Goal: Obtain resource: Download file/media

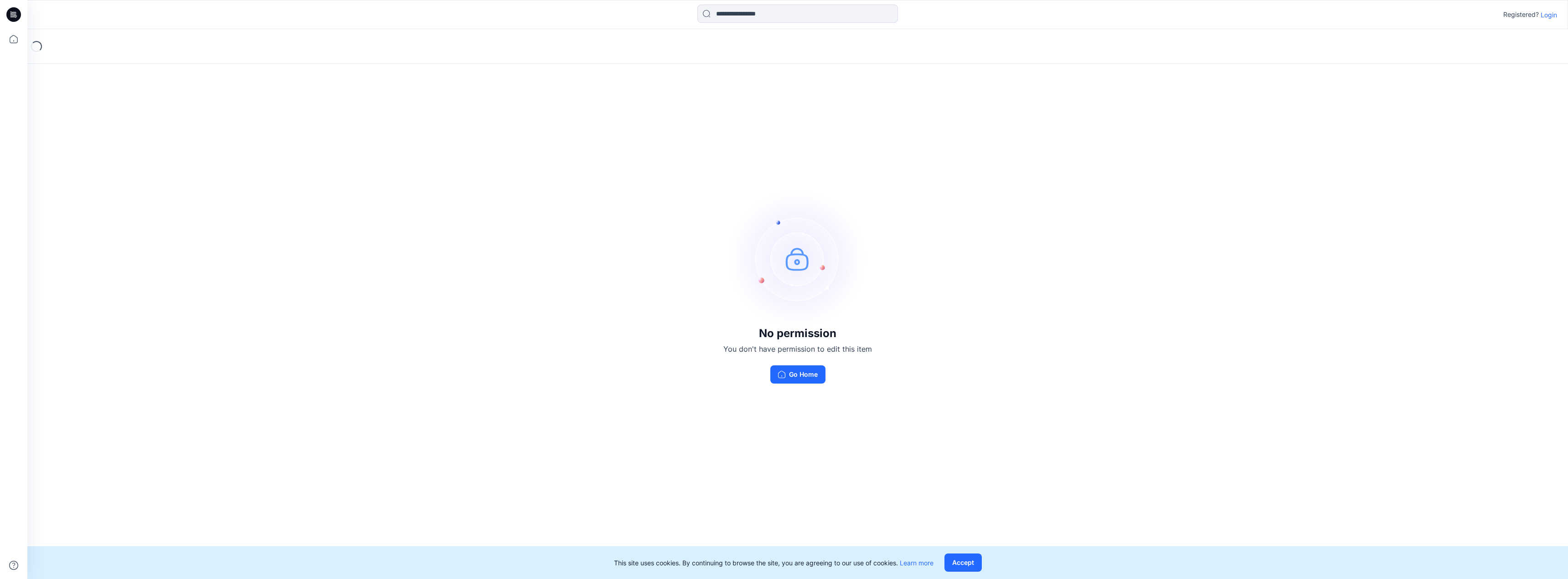
click at [1544, 16] on p "Login" at bounding box center [1549, 15] width 16 height 10
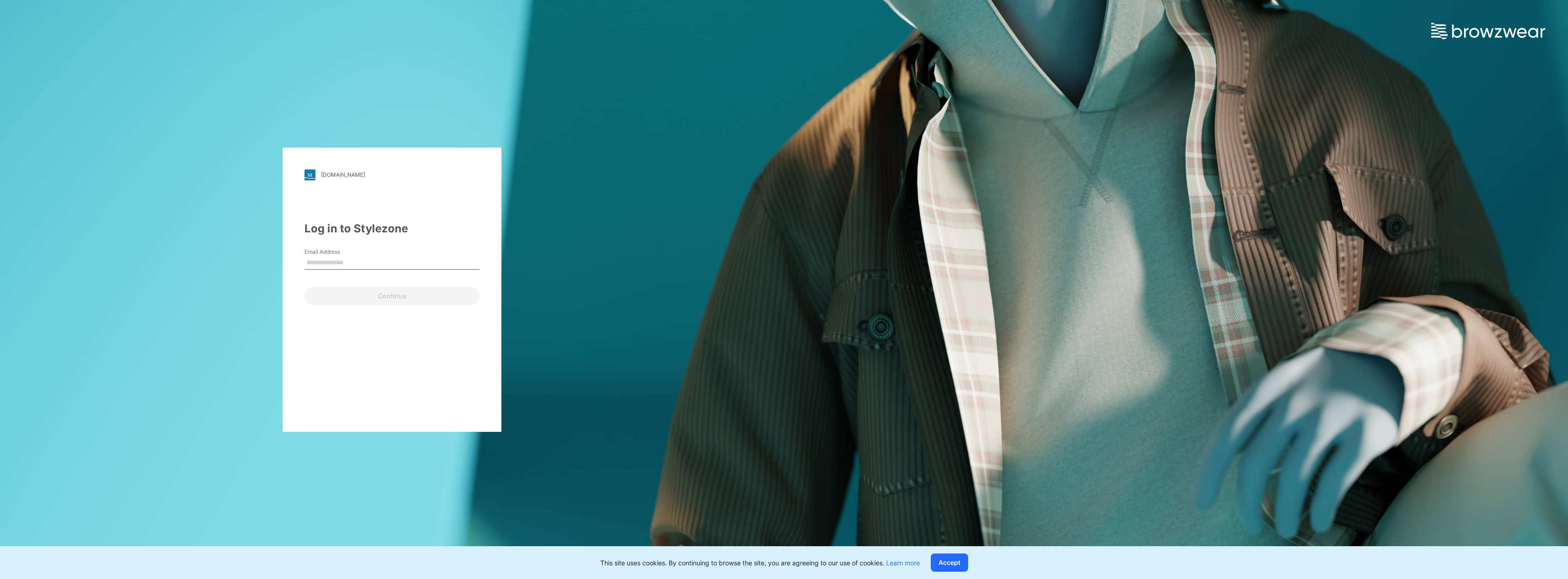
type input "**********"
click at [338, 294] on button "Continue" at bounding box center [392, 296] width 175 height 18
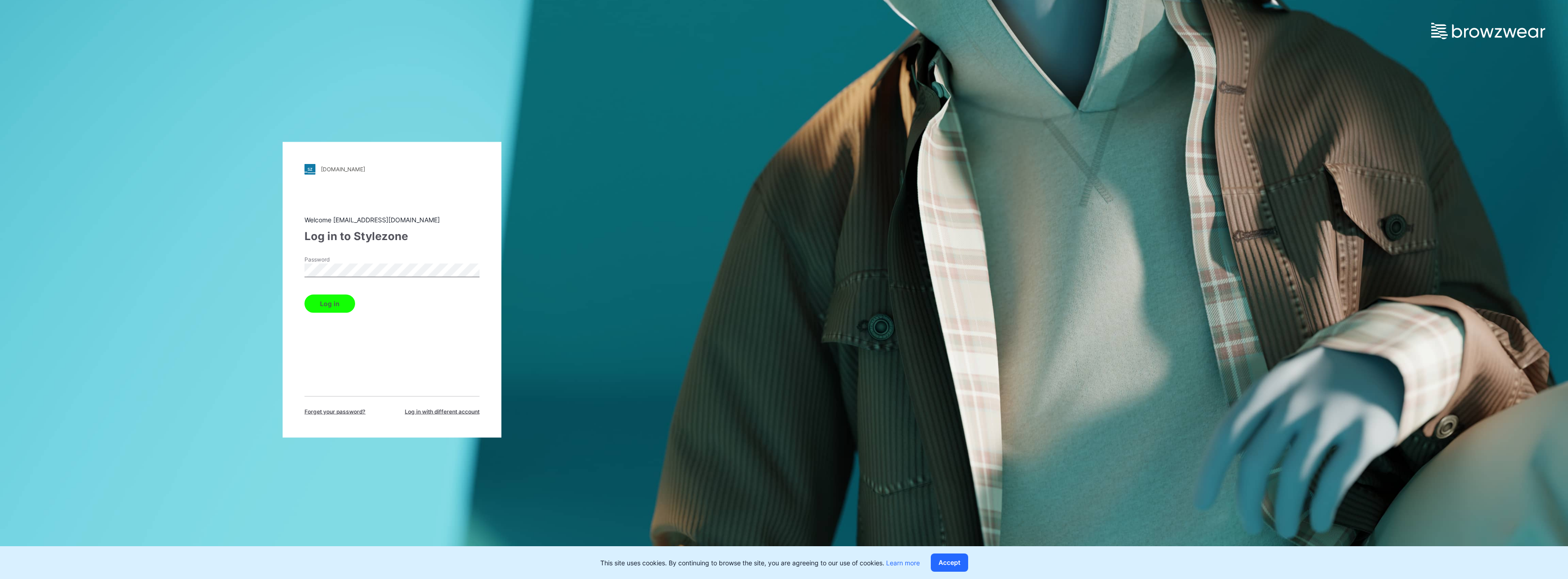
click at [331, 305] on button "Log in" at bounding box center [329, 303] width 51 height 18
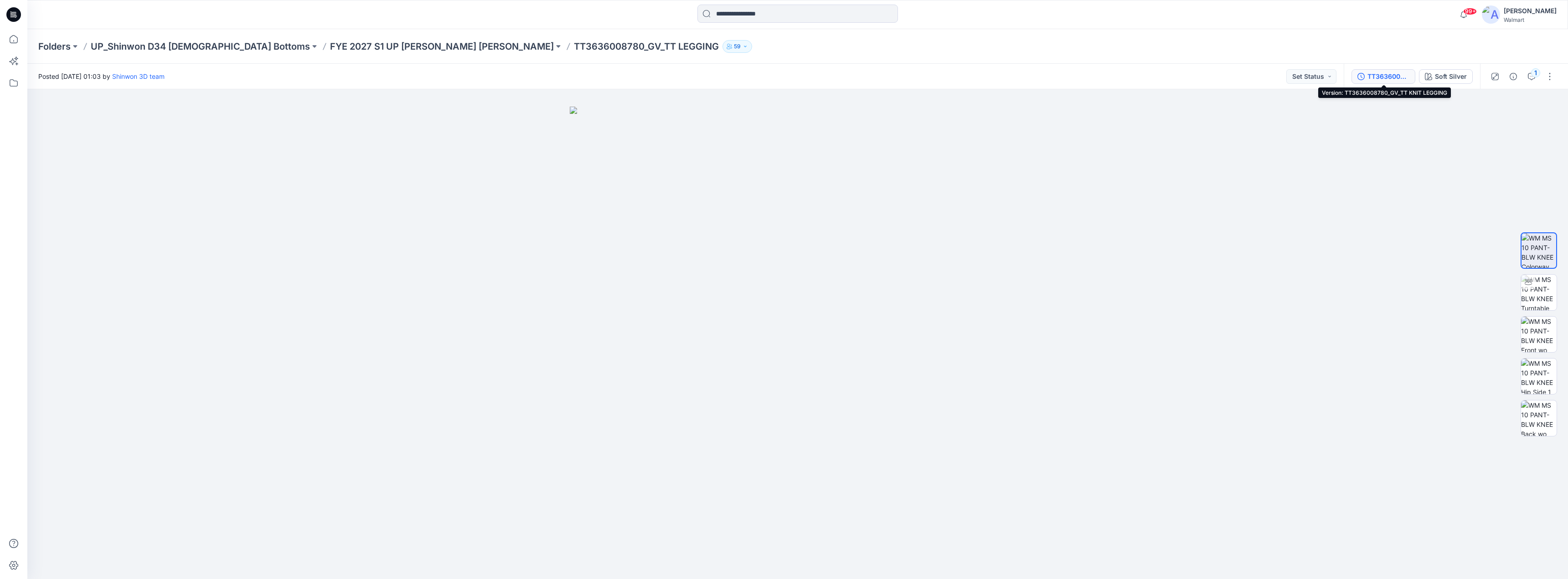
click at [1384, 75] on div "TT3636008780_GV_TT KNIT LEGGING" at bounding box center [1388, 77] width 42 height 10
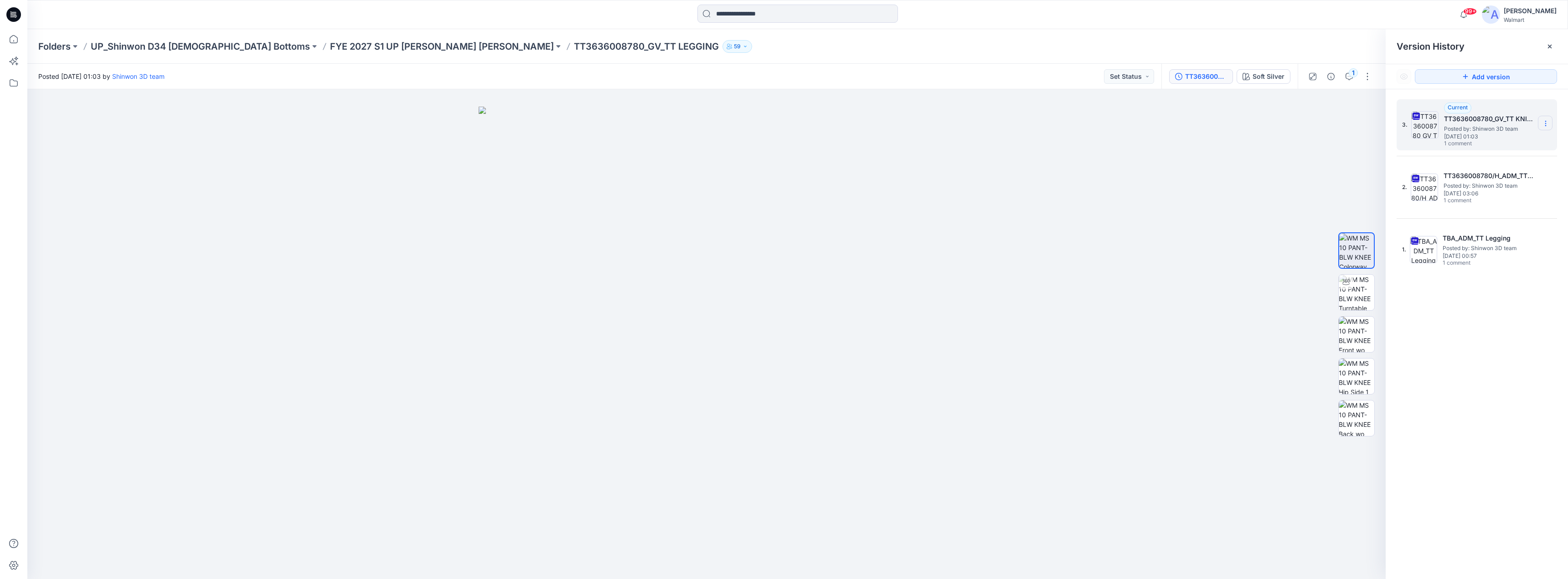
click at [1547, 120] on icon at bounding box center [1545, 123] width 7 height 7
click at [1493, 140] on span "Download Source BW File" at bounding box center [1499, 141] width 76 height 11
click at [507, 432] on img at bounding box center [706, 342] width 456 height 473
drag, startPoint x: 457, startPoint y: 45, endPoint x: 523, endPoint y: 51, distance: 66.3
click at [574, 51] on p "TT3636008780_GV_TT LEGGING" at bounding box center [646, 46] width 145 height 13
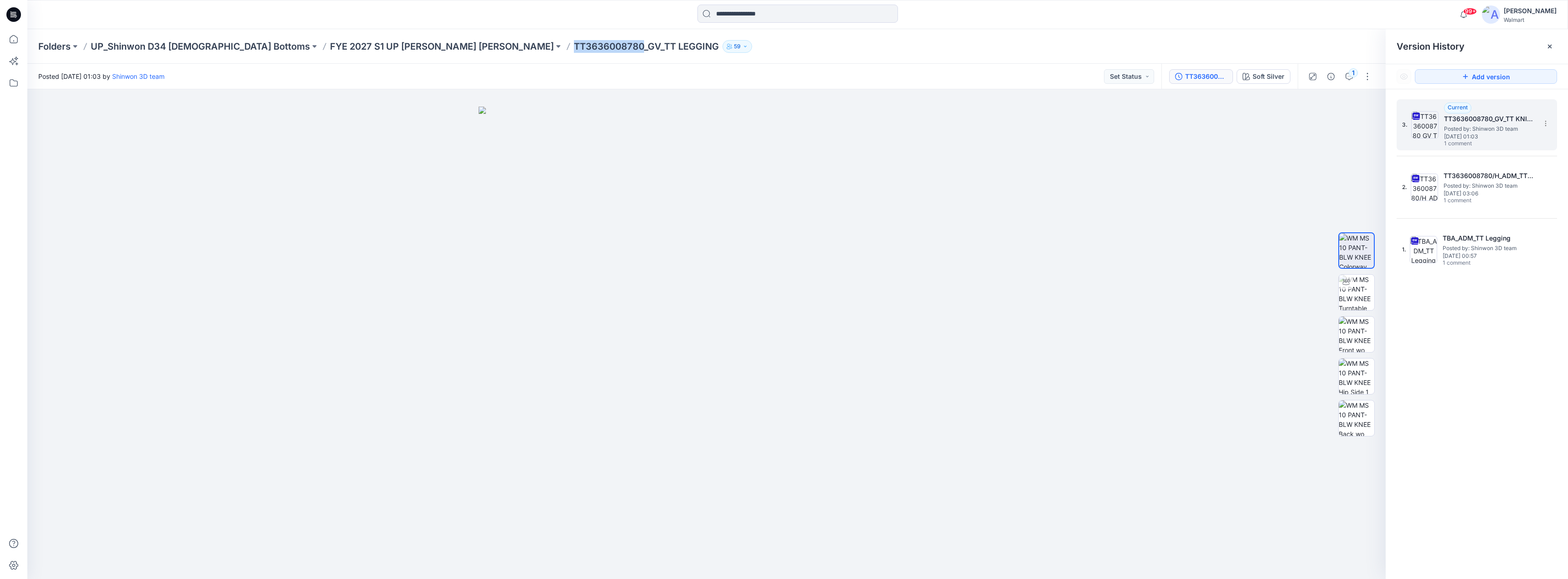
copy p "TT3636008780"
